Goal: Information Seeking & Learning: Find contact information

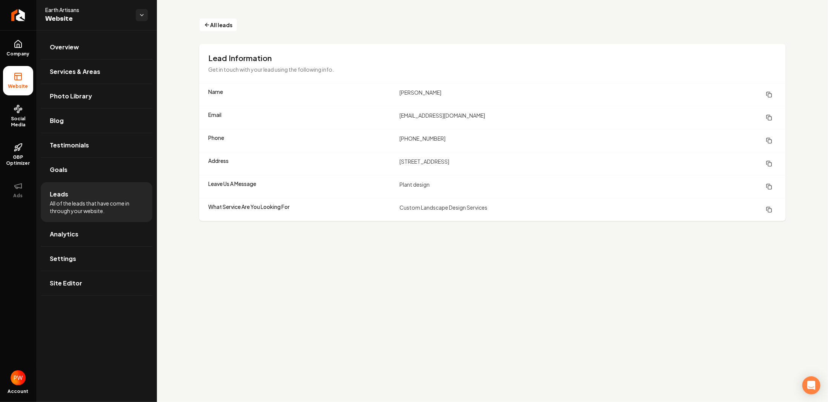
drag, startPoint x: 383, startPoint y: 239, endPoint x: 294, endPoint y: 327, distance: 124.9
click at [294, 327] on main "All leads Lead Information Get in touch with your lead using the following info…" at bounding box center [492, 201] width 671 height 402
click at [217, 23] on span "All leads" at bounding box center [221, 25] width 22 height 8
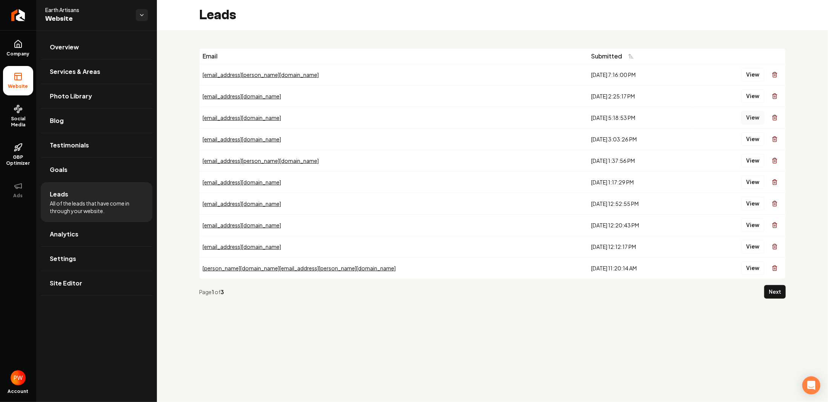
click at [752, 117] on button "View" at bounding box center [753, 118] width 23 height 14
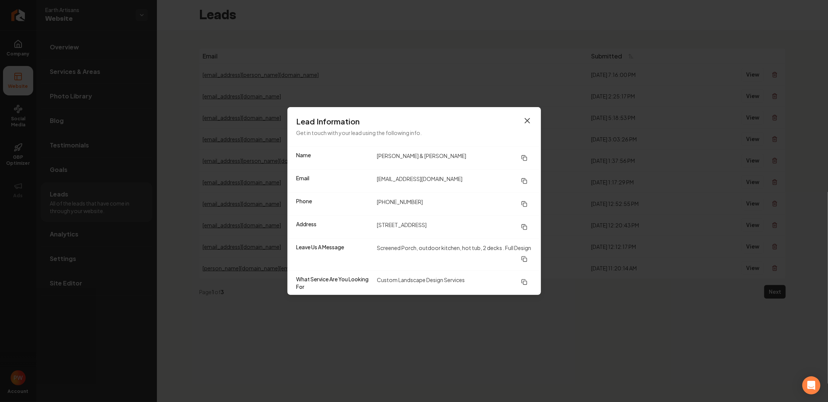
click at [529, 124] on icon "button" at bounding box center [527, 120] width 9 height 9
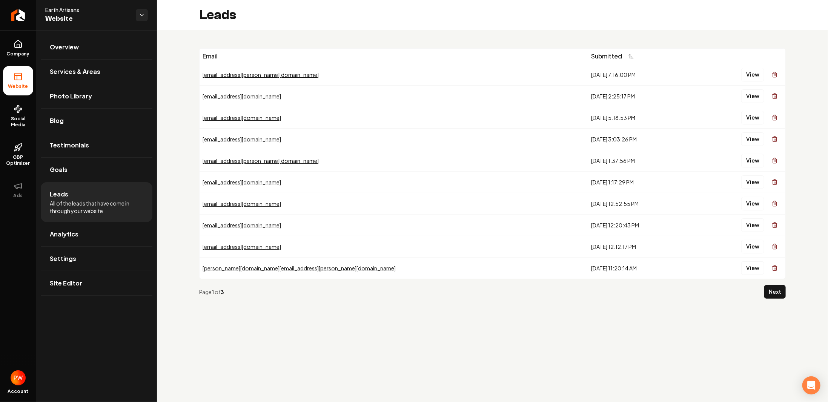
click at [591, 117] on div "9/13/2025, 5:18:53 PM" at bounding box center [640, 118] width 99 height 8
click at [752, 118] on button "View" at bounding box center [753, 118] width 23 height 14
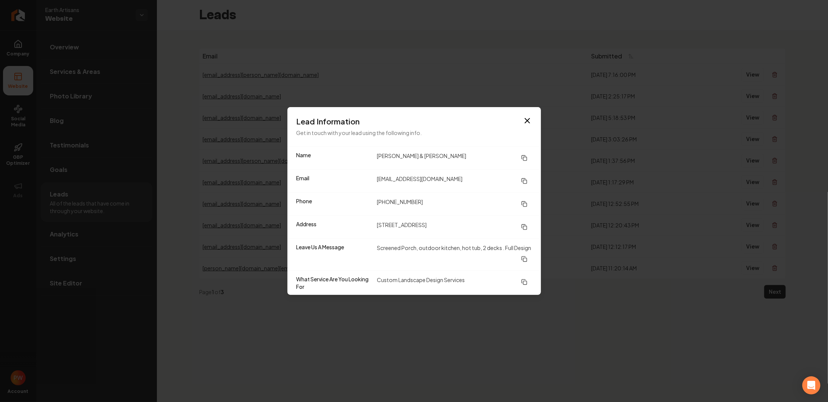
click at [388, 134] on p "Get in touch with your lead using the following info." at bounding box center [415, 132] width 236 height 9
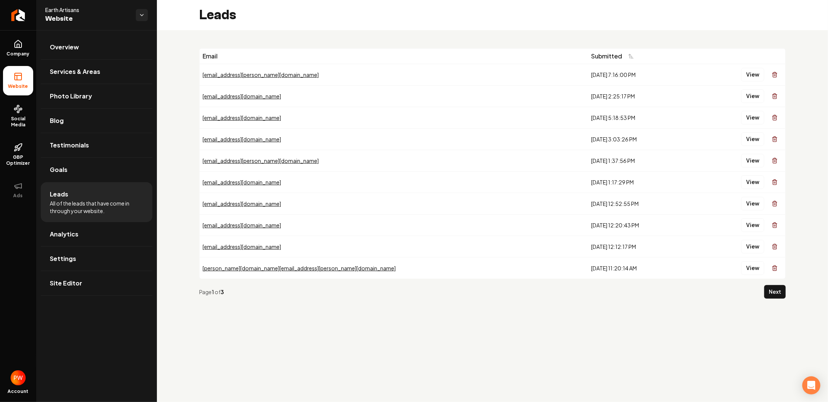
click at [230, 117] on div "tsantana@yahoo.com" at bounding box center [394, 118] width 383 height 8
click at [761, 119] on button "View" at bounding box center [753, 118] width 23 height 14
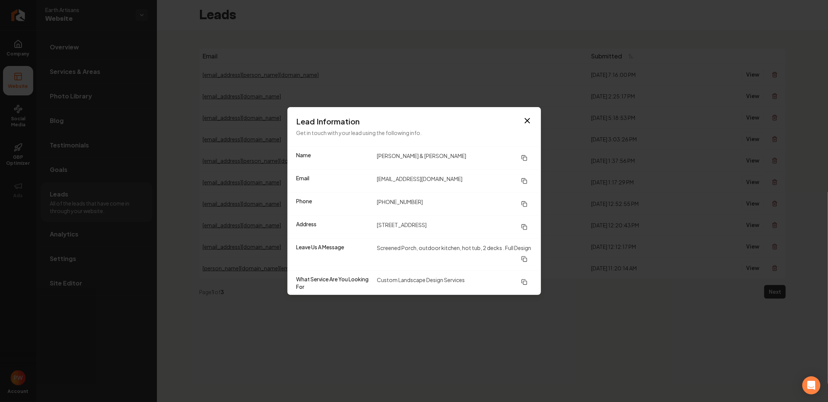
click at [447, 194] on div "Phone (919) 602-9501" at bounding box center [415, 203] width 254 height 23
click at [524, 122] on icon "button" at bounding box center [527, 120] width 9 height 9
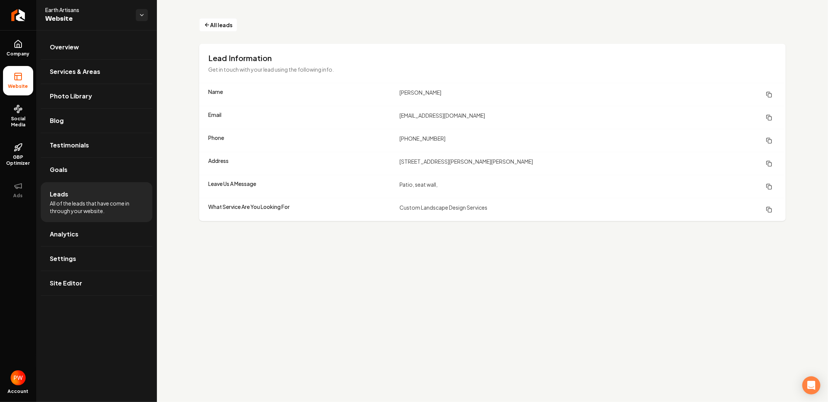
drag, startPoint x: 264, startPoint y: 120, endPoint x: 267, endPoint y: 132, distance: 12.1
